Goal: Task Accomplishment & Management: Manage account settings

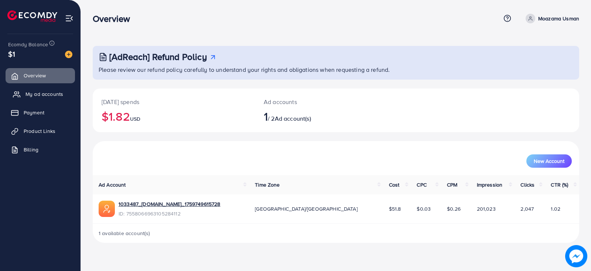
click at [49, 92] on span "My ad accounts" at bounding box center [45, 93] width 38 height 7
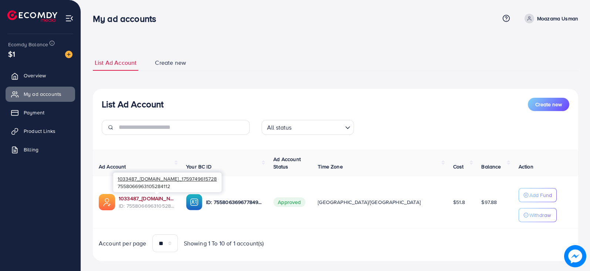
click at [129, 199] on link "1033487_[DOMAIN_NAME]_1759749615728" at bounding box center [146, 197] width 55 height 7
